Goal: Information Seeking & Learning: Understand process/instructions

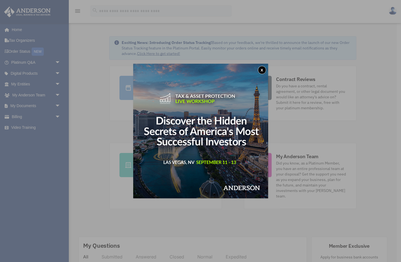
click at [262, 70] on button "x" at bounding box center [262, 70] width 8 height 8
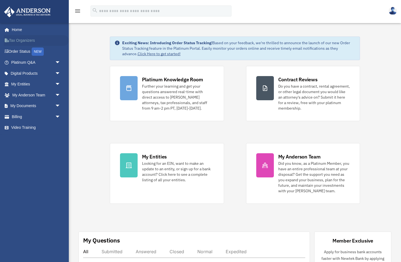
click at [23, 40] on link "Tax Organizers" at bounding box center [36, 40] width 65 height 11
click at [58, 104] on span "arrow_drop_down" at bounding box center [60, 106] width 11 height 11
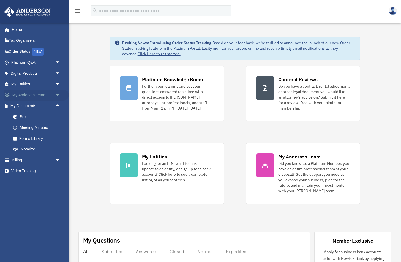
click at [58, 94] on span "arrow_drop_down" at bounding box center [60, 95] width 11 height 11
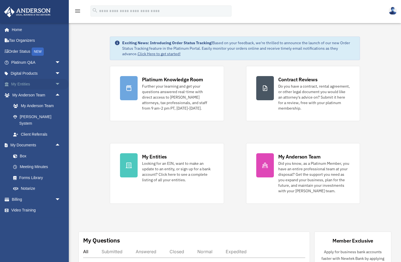
click at [57, 83] on span "arrow_drop_down" at bounding box center [60, 84] width 11 height 11
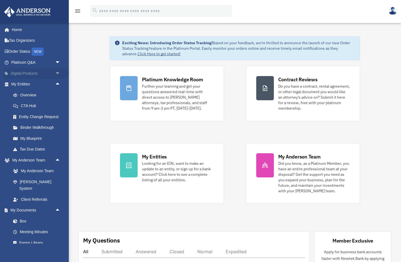
click at [58, 72] on span "arrow_drop_down" at bounding box center [60, 73] width 11 height 11
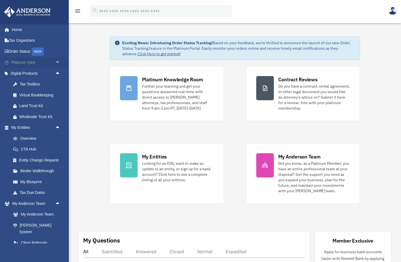
click at [59, 62] on span "arrow_drop_down" at bounding box center [60, 62] width 11 height 11
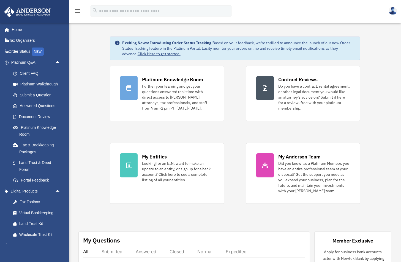
click at [103, 121] on div "Exciting News: Introducing Order Status Tracking! Based on your feedback, we're…" at bounding box center [235, 166] width 340 height 286
click at [18, 30] on link "Home" at bounding box center [36, 29] width 65 height 11
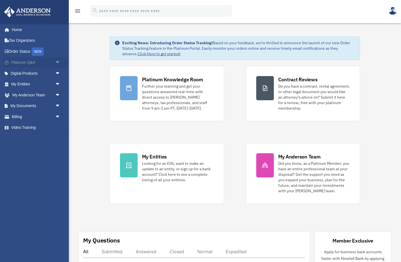
click at [58, 61] on span "arrow_drop_down" at bounding box center [60, 62] width 11 height 11
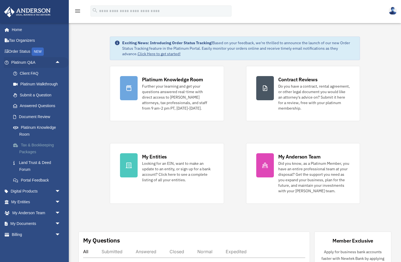
click at [34, 145] on link "Tax & Bookkeeping Packages" at bounding box center [38, 149] width 61 height 18
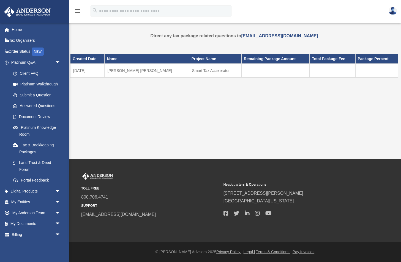
click at [128, 72] on td "Ellingson, Walter T.K. & Cathy M." at bounding box center [147, 71] width 84 height 14
click at [78, 12] on icon "menu" at bounding box center [77, 11] width 7 height 7
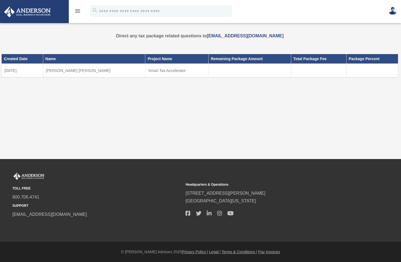
click at [78, 12] on icon "menu" at bounding box center [77, 11] width 7 height 7
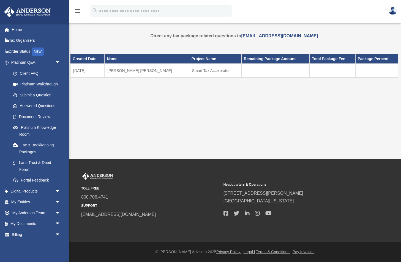
click at [264, 69] on td at bounding box center [275, 71] width 68 height 14
click at [120, 72] on td "Ellingson, Walter T.K. & Cathy M." at bounding box center [147, 71] width 84 height 14
click at [78, 11] on icon "menu" at bounding box center [77, 11] width 7 height 7
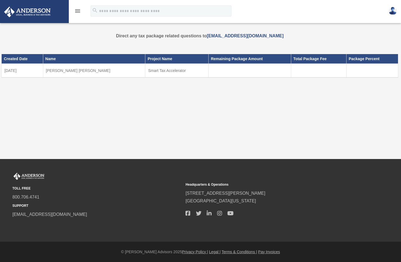
click at [78, 11] on icon "menu" at bounding box center [77, 11] width 7 height 7
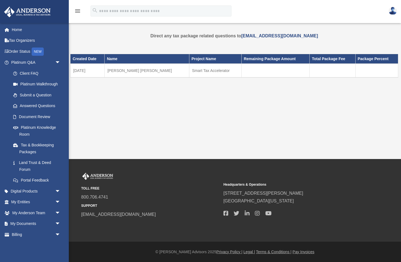
click at [111, 117] on div "Tax Package waltellingson@me.com Sign Out waltellingson@me.com Home Tax Organiz…" at bounding box center [200, 79] width 401 height 159
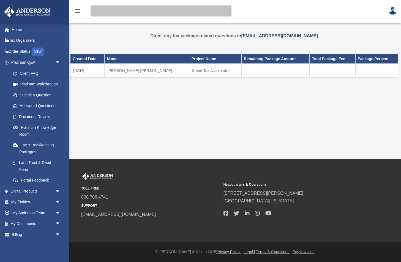
click at [100, 11] on input "search" at bounding box center [160, 11] width 141 height 11
type input "**********"
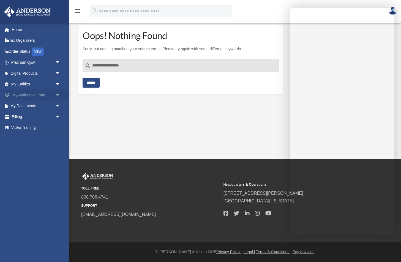
click at [58, 92] on span "arrow_drop_down" at bounding box center [60, 95] width 11 height 11
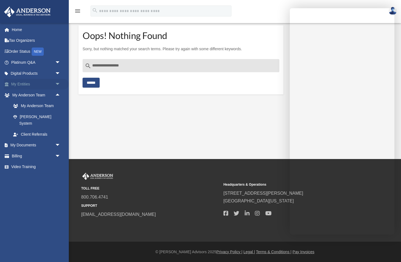
click at [58, 83] on span "arrow_drop_down" at bounding box center [60, 84] width 11 height 11
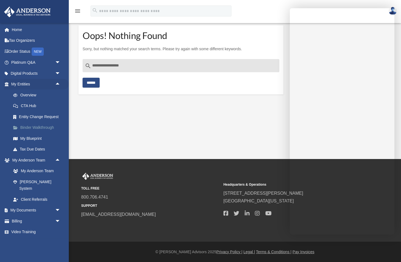
click at [47, 125] on link "Binder Walkthrough" at bounding box center [38, 127] width 61 height 11
click at [47, 126] on link "Binder Walkthrough" at bounding box center [38, 127] width 61 height 11
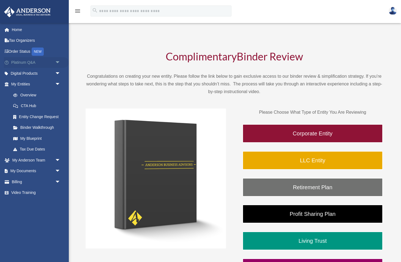
click at [26, 62] on link "Platinum Q&A arrow_drop_down" at bounding box center [36, 62] width 65 height 11
click at [58, 63] on span "arrow_drop_down" at bounding box center [60, 62] width 11 height 11
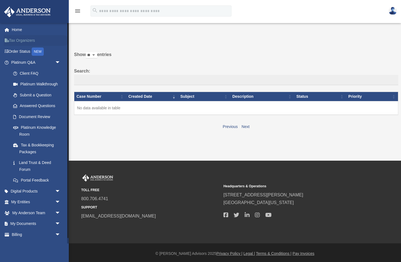
click at [23, 43] on link "Tax Organizers" at bounding box center [36, 40] width 65 height 11
click at [18, 30] on link "Home" at bounding box center [36, 29] width 65 height 11
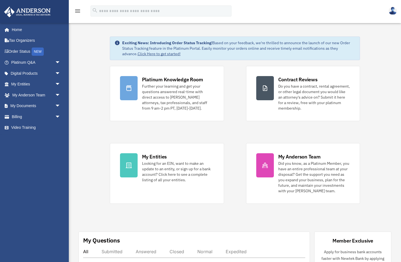
click at [17, 29] on link "Home" at bounding box center [35, 29] width 62 height 11
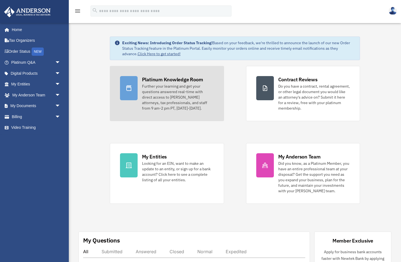
click at [131, 88] on icon at bounding box center [128, 88] width 7 height 7
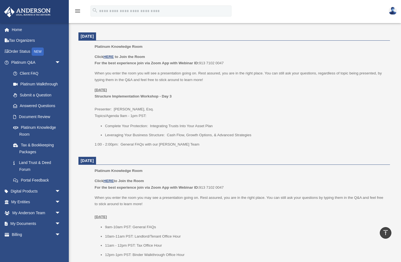
scroll to position [212, 0]
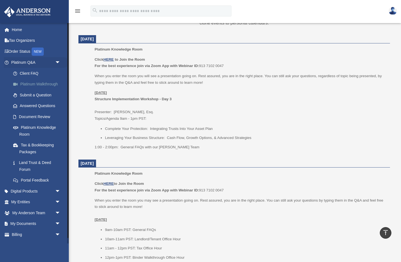
click at [26, 84] on link "Platinum Walkthrough" at bounding box center [38, 84] width 61 height 11
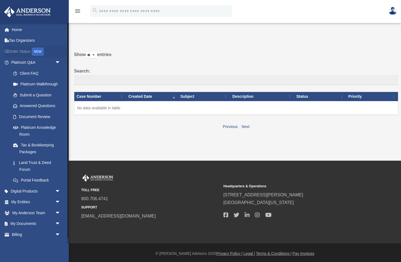
click at [23, 50] on link "Order Status NEW" at bounding box center [36, 51] width 65 height 11
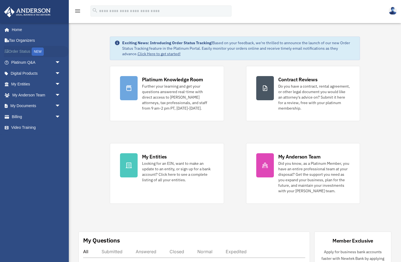
click at [20, 52] on link "Order Status NEW" at bounding box center [36, 51] width 65 height 11
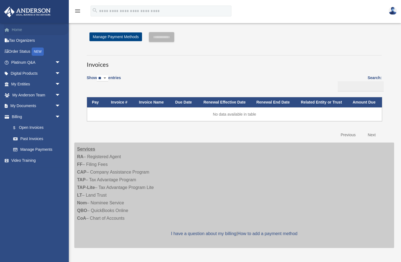
click at [18, 30] on link "Home" at bounding box center [36, 29] width 65 height 11
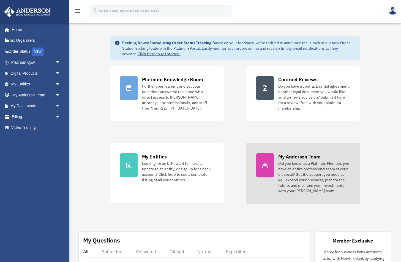
click at [264, 159] on div at bounding box center [265, 165] width 18 height 24
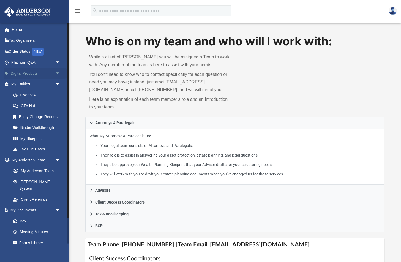
click at [57, 73] on span "arrow_drop_down" at bounding box center [60, 73] width 11 height 11
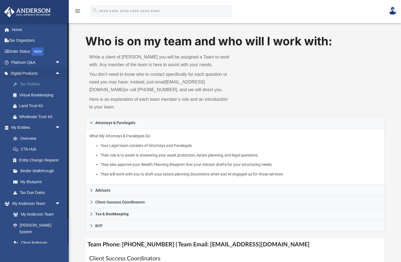
click at [32, 83] on div "Tax Toolbox" at bounding box center [40, 84] width 43 height 7
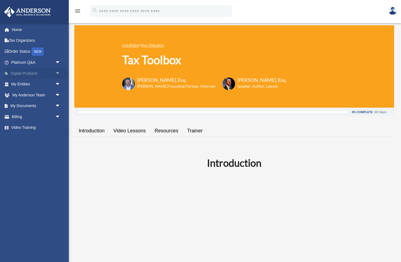
click at [58, 74] on span "arrow_drop_down" at bounding box center [60, 73] width 11 height 11
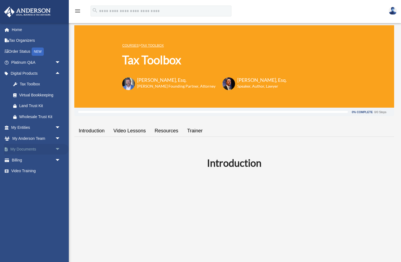
scroll to position [0, 0]
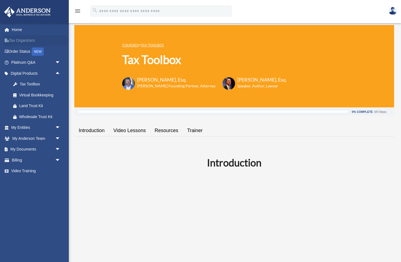
click at [14, 41] on link "Tax Organizers" at bounding box center [36, 40] width 65 height 11
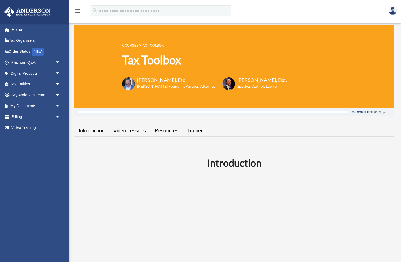
scroll to position [0, 0]
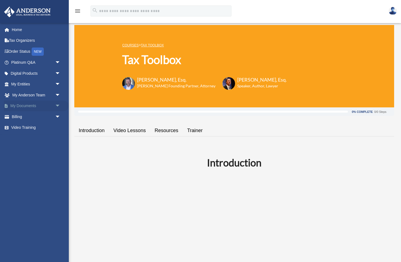
click at [57, 105] on span "arrow_drop_down" at bounding box center [60, 106] width 11 height 11
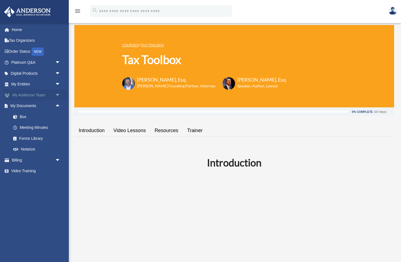
click at [58, 93] on span "arrow_drop_down" at bounding box center [60, 95] width 11 height 11
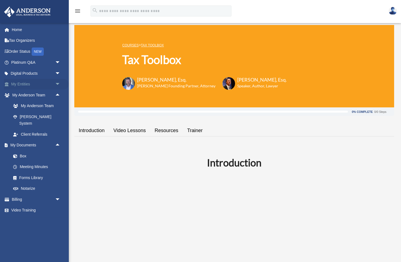
click at [58, 83] on span "arrow_drop_down" at bounding box center [60, 84] width 11 height 11
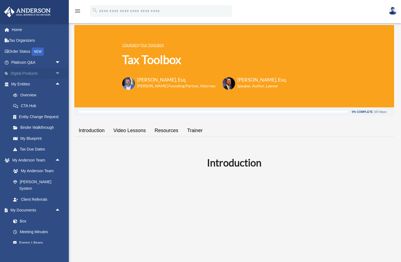
click at [57, 74] on span "arrow_drop_down" at bounding box center [60, 73] width 11 height 11
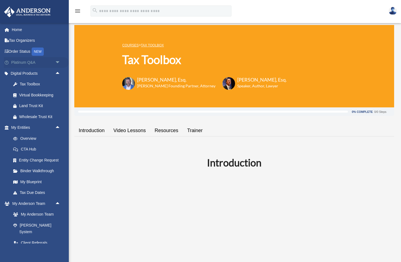
click at [59, 63] on span "arrow_drop_down" at bounding box center [60, 62] width 11 height 11
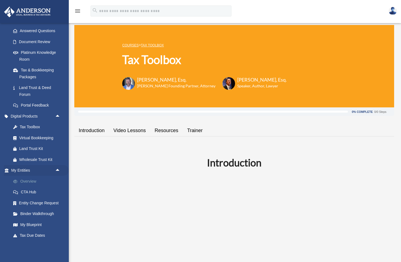
scroll to position [76, 0]
click at [31, 125] on div "Tax Toolbox" at bounding box center [40, 126] width 43 height 7
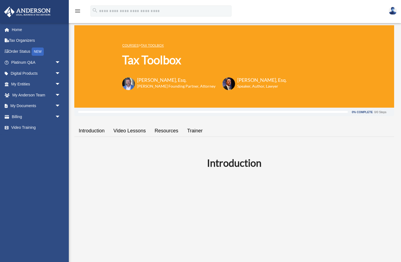
click at [169, 130] on link "Resources" at bounding box center [166, 131] width 32 height 16
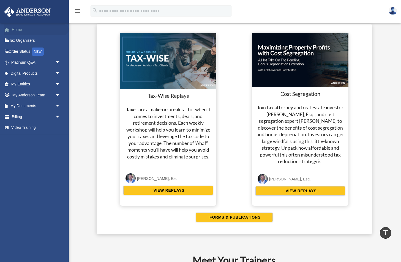
click at [16, 30] on link "Home" at bounding box center [36, 29] width 65 height 11
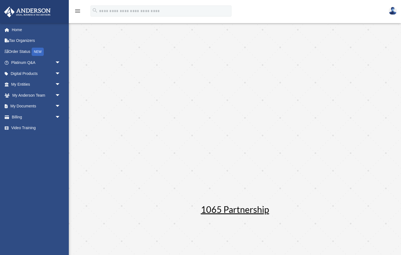
scroll to position [84, 0]
click at [17, 40] on link "Tax Organizers" at bounding box center [36, 40] width 65 height 11
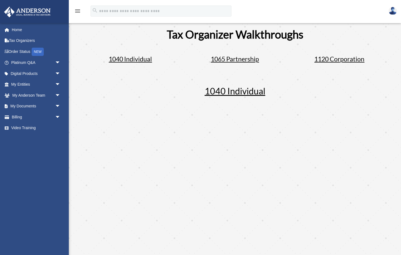
click at [126, 57] on span "1040 Individual" at bounding box center [130, 59] width 43 height 8
click at [27, 42] on link "Tax Organizers" at bounding box center [36, 40] width 65 height 11
